Goal: Answer question/provide support: Share knowledge or assist other users

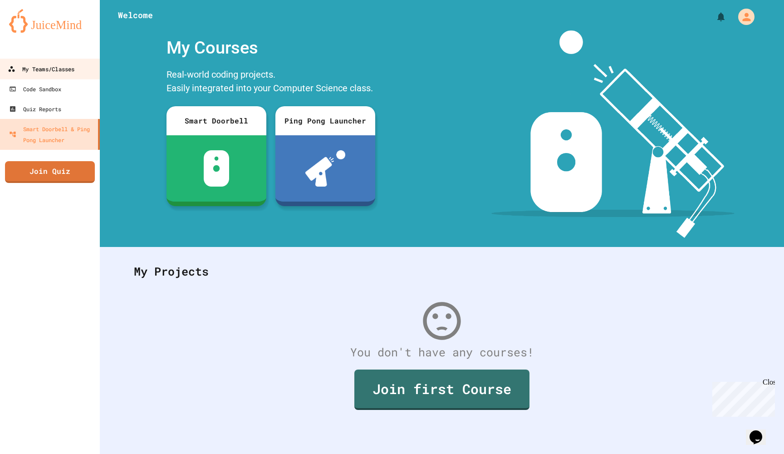
click at [74, 70] on div "My Teams/Classes" at bounding box center [41, 69] width 67 height 11
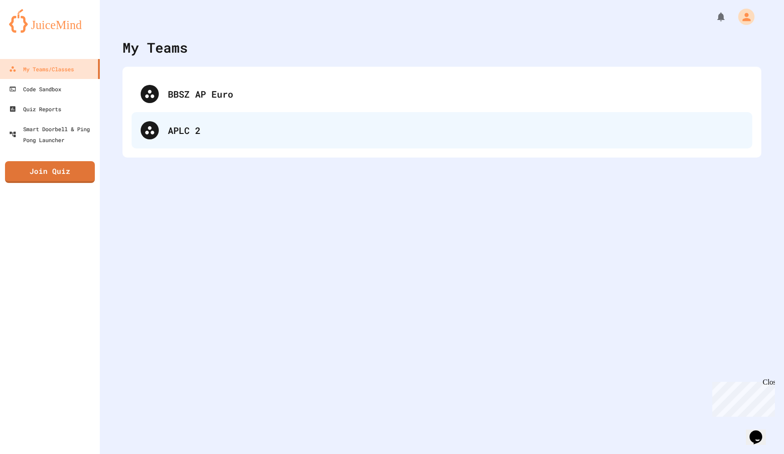
click at [175, 130] on div "APLC 2" at bounding box center [455, 130] width 575 height 14
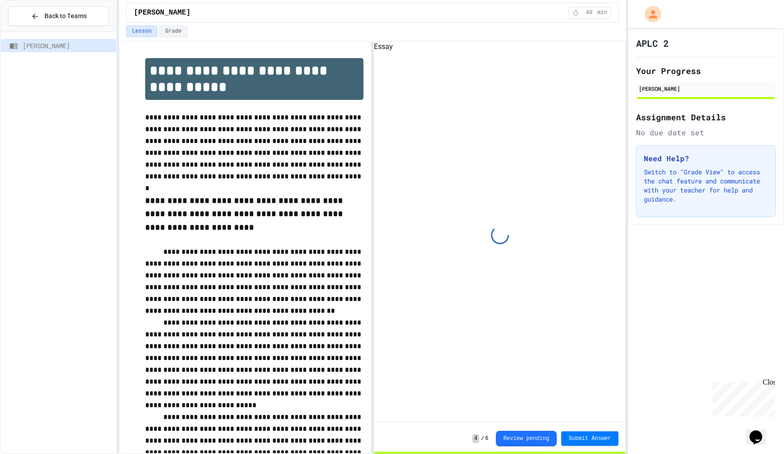
scroll to position [42, 0]
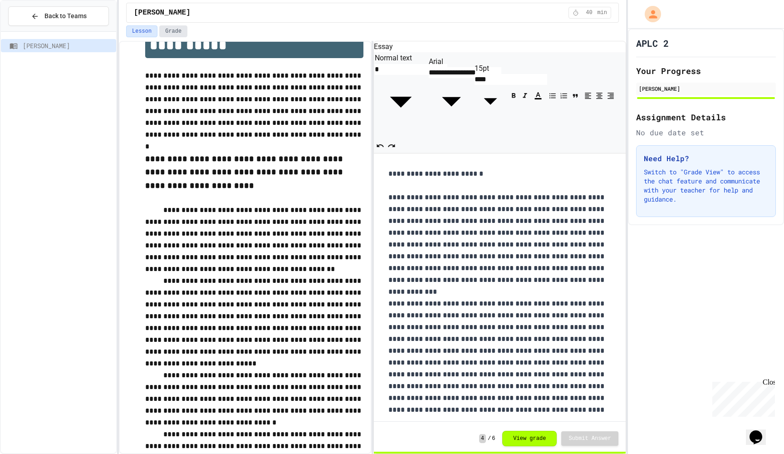
click at [177, 28] on button "Grade" at bounding box center [173, 31] width 28 height 12
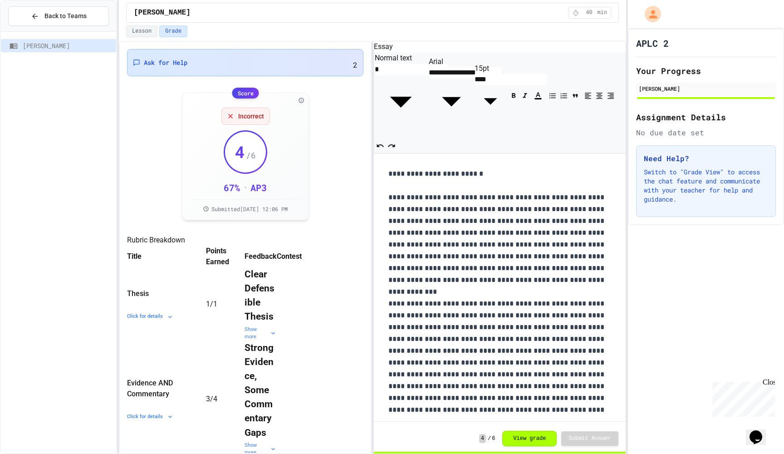
click at [178, 63] on span "Ask for Help" at bounding box center [166, 62] width 44 height 9
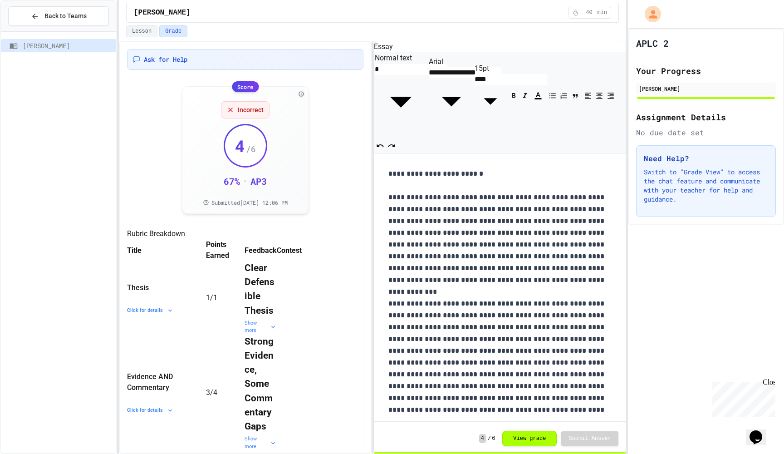
scroll to position [4, 0]
